Goal: Find specific page/section: Find specific page/section

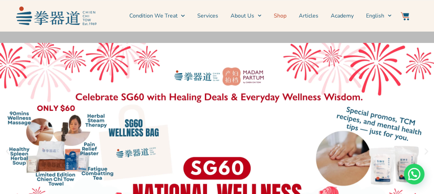
click at [285, 15] on link "Shop" at bounding box center [280, 15] width 13 height 17
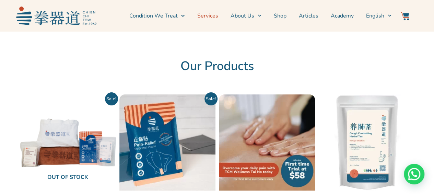
click at [214, 14] on link "Services" at bounding box center [207, 15] width 21 height 17
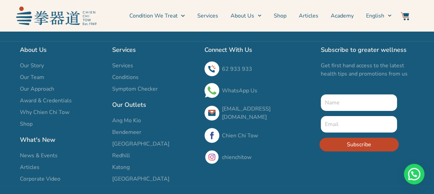
scroll to position [2406, 0]
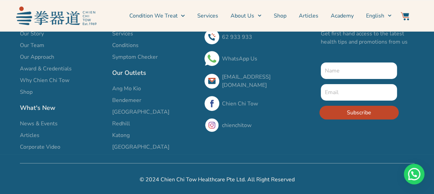
click at [131, 93] on span "Ang Mo Kio" at bounding box center [126, 88] width 29 height 8
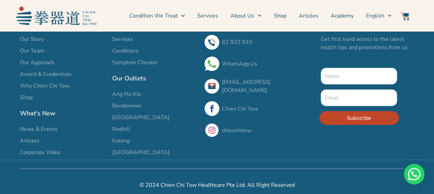
scroll to position [753, 0]
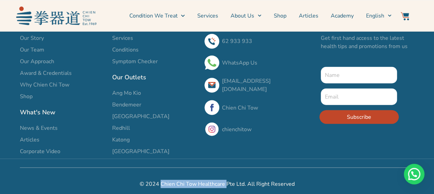
drag, startPoint x: 162, startPoint y: 179, endPoint x: 226, endPoint y: 181, distance: 64.1
click at [226, 181] on h2 "© 2024 Chien Chi Tow Healthcare Pte Ltd. All Right Reserved" at bounding box center [217, 184] width 394 height 8
